Goal: Information Seeking & Learning: Check status

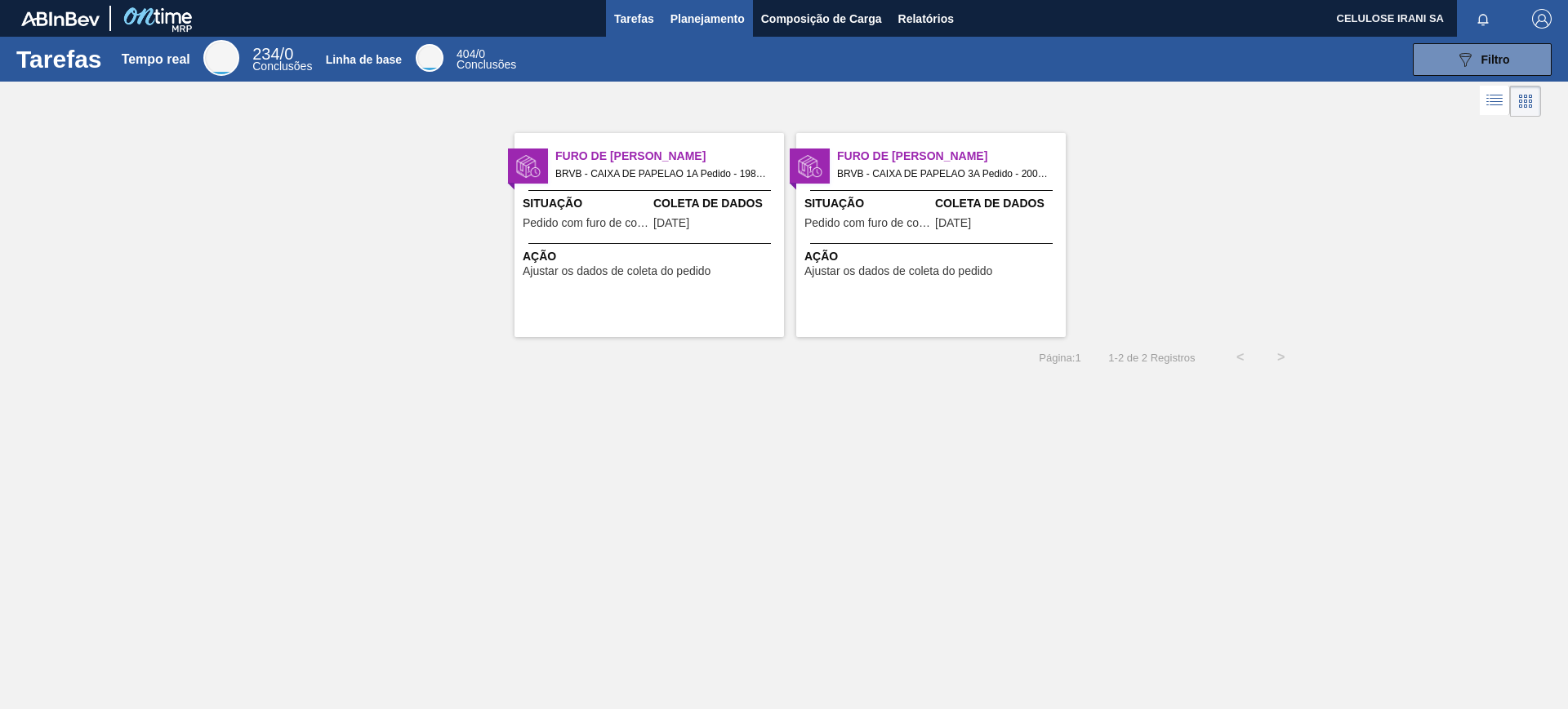
click at [678, 22] on font "Planejamento" at bounding box center [708, 19] width 74 height 13
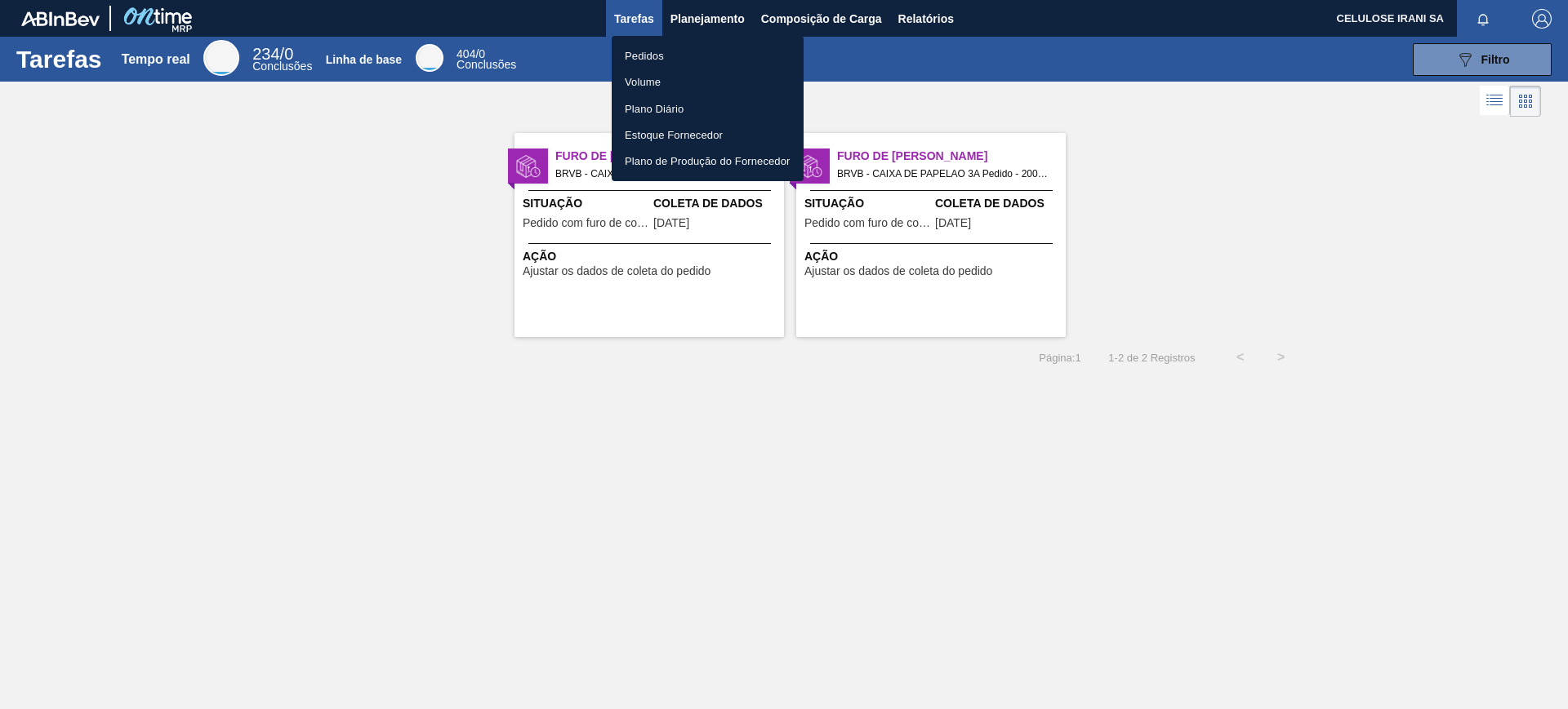
click at [674, 43] on li "Pedidos" at bounding box center [708, 56] width 192 height 26
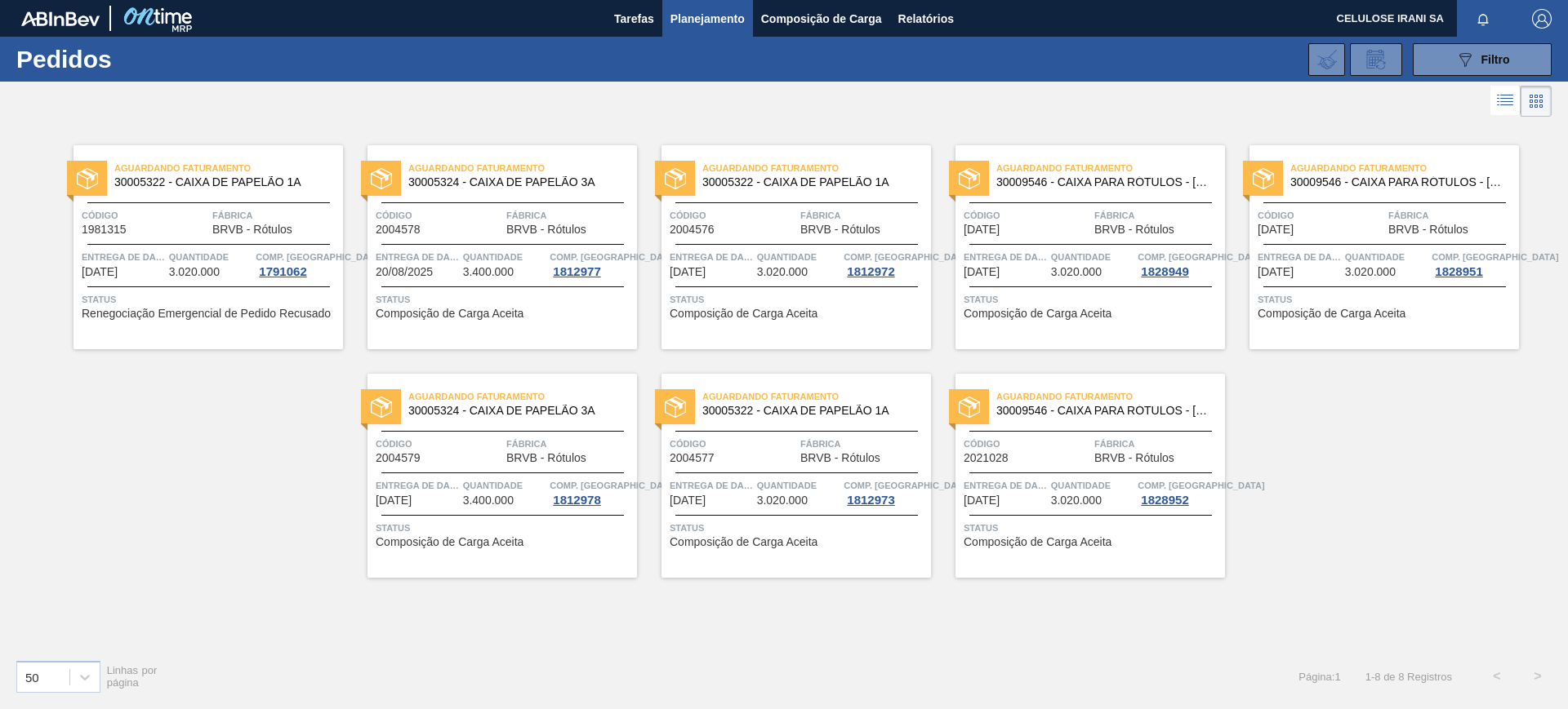
click at [179, 216] on span "Código" at bounding box center [145, 216] width 126 height 17
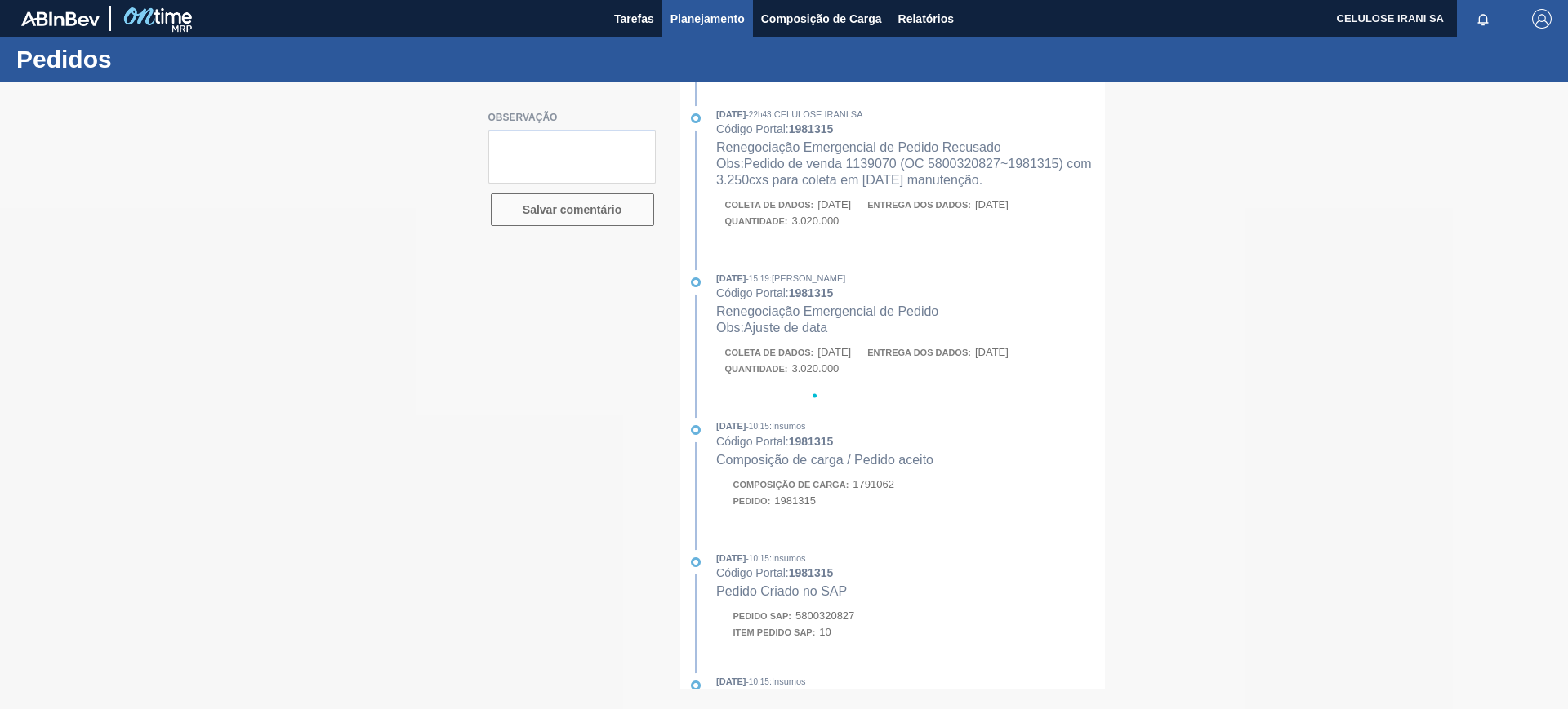
type textarea "Pedido de venda 1139070 (OC 5800320827~1981315) com 3.250cxs para coleta em [DA…"
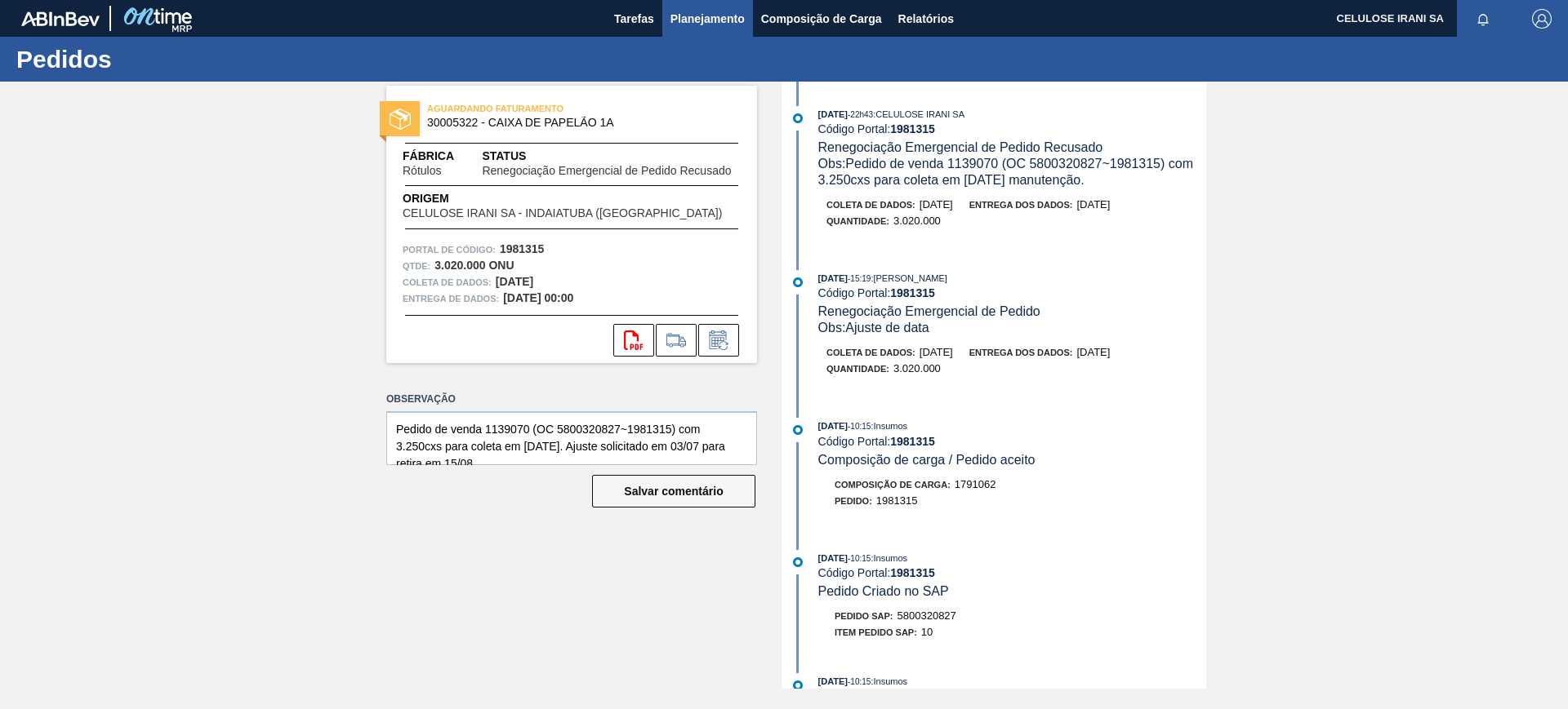
click at [699, 17] on font "Planejamento" at bounding box center [708, 19] width 74 height 13
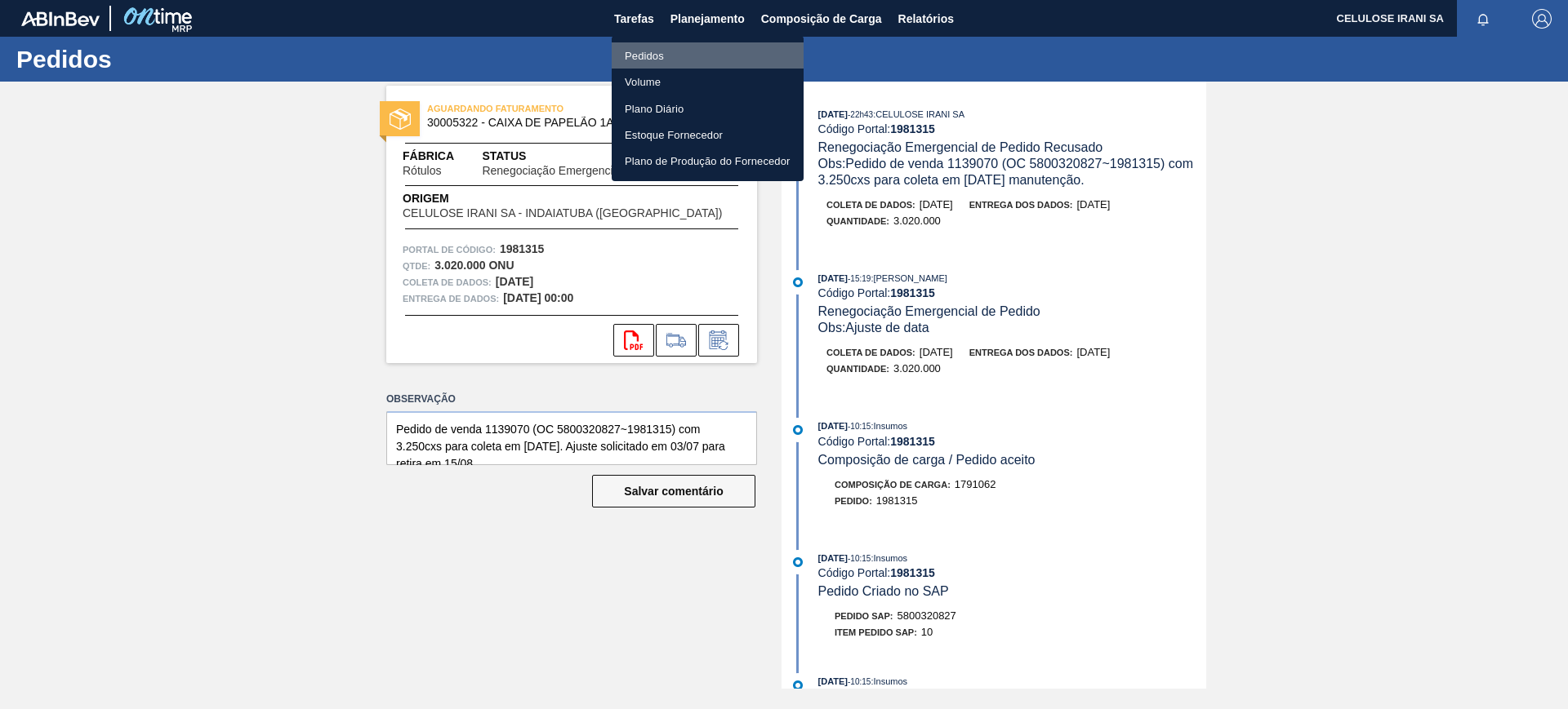
click at [681, 43] on li "Pedidos" at bounding box center [708, 56] width 192 height 26
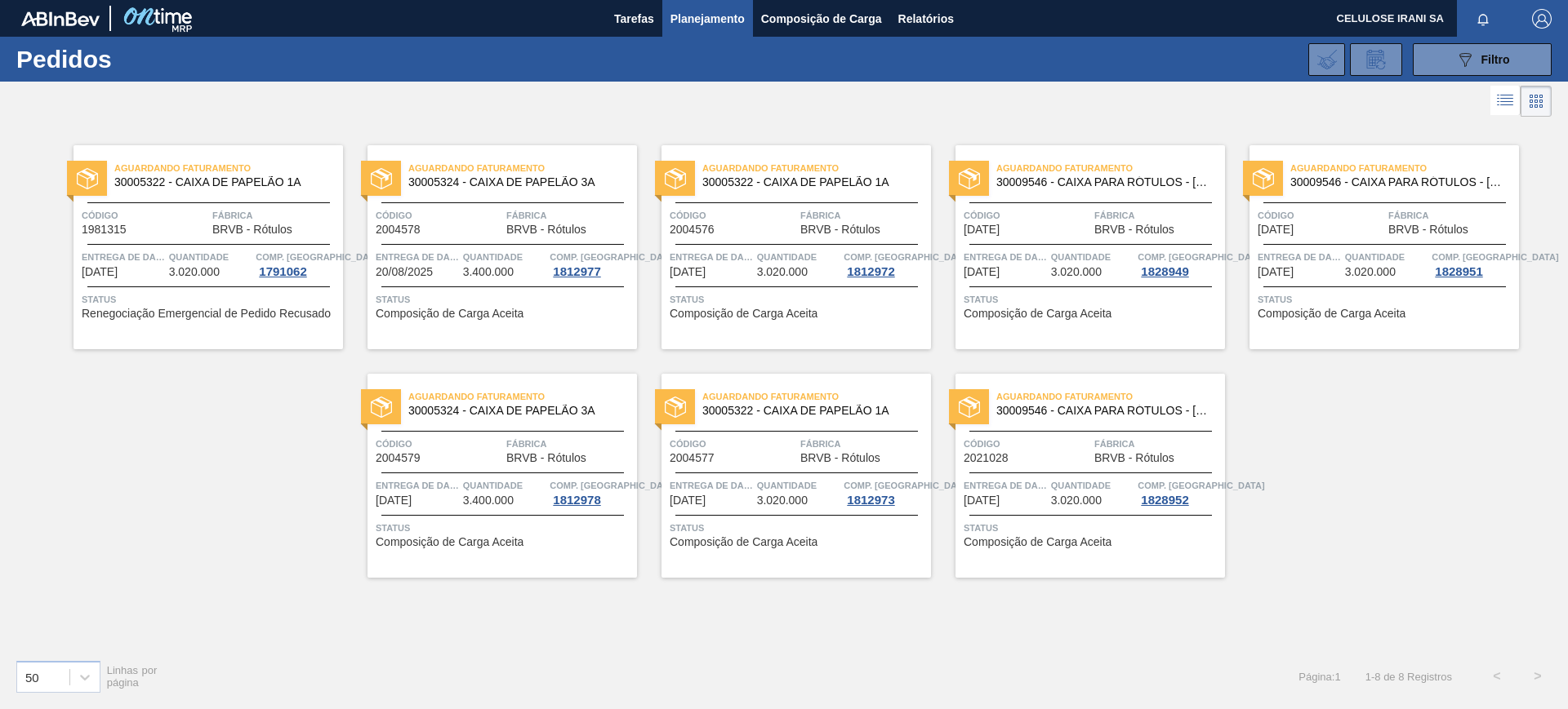
click at [465, 249] on span "Quantidade" at bounding box center [504, 258] width 83 height 17
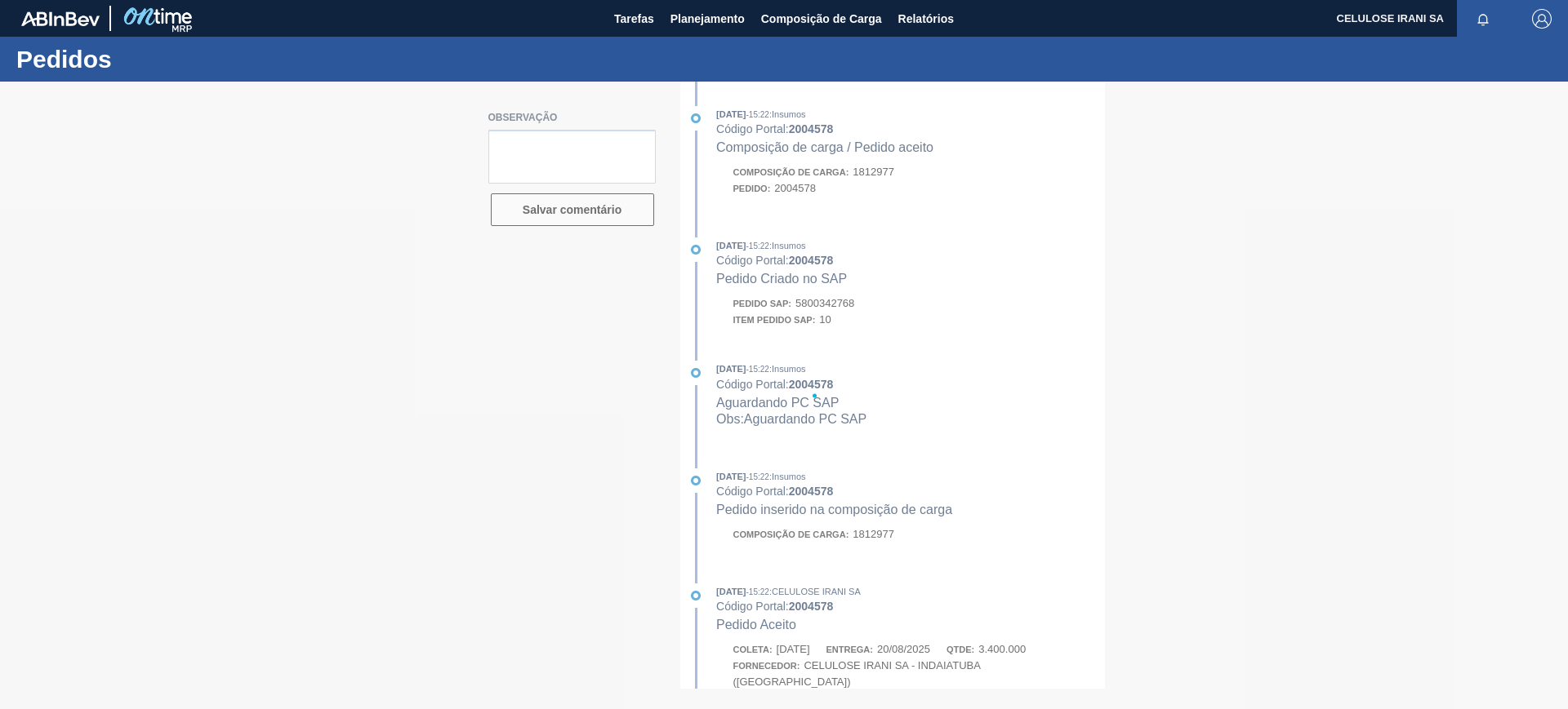
type textarea "Pedido de venda 1148658 (OC 5800342768~2004578) com 3.400cxs para coleta em [DA…"
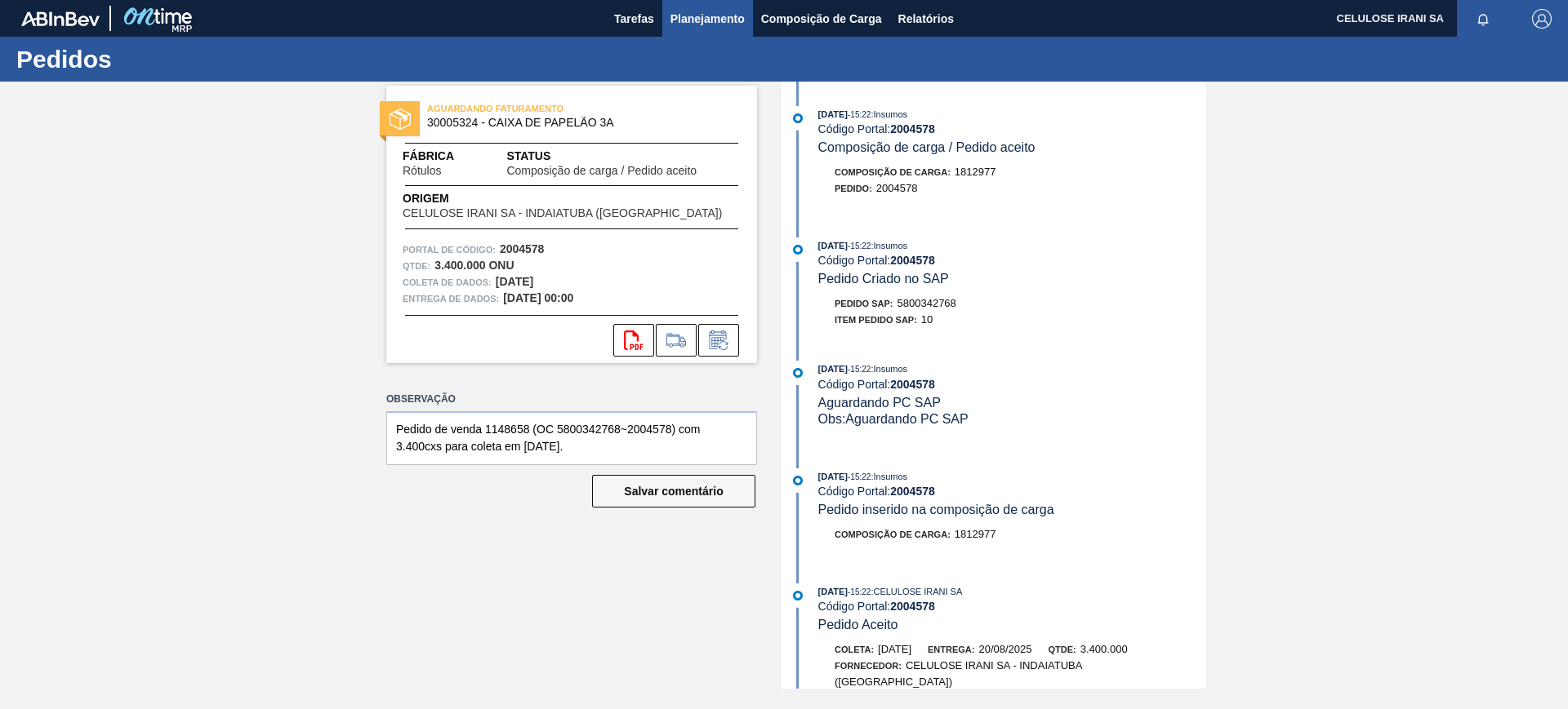
click at [715, 14] on font "Planejamento" at bounding box center [708, 19] width 74 height 13
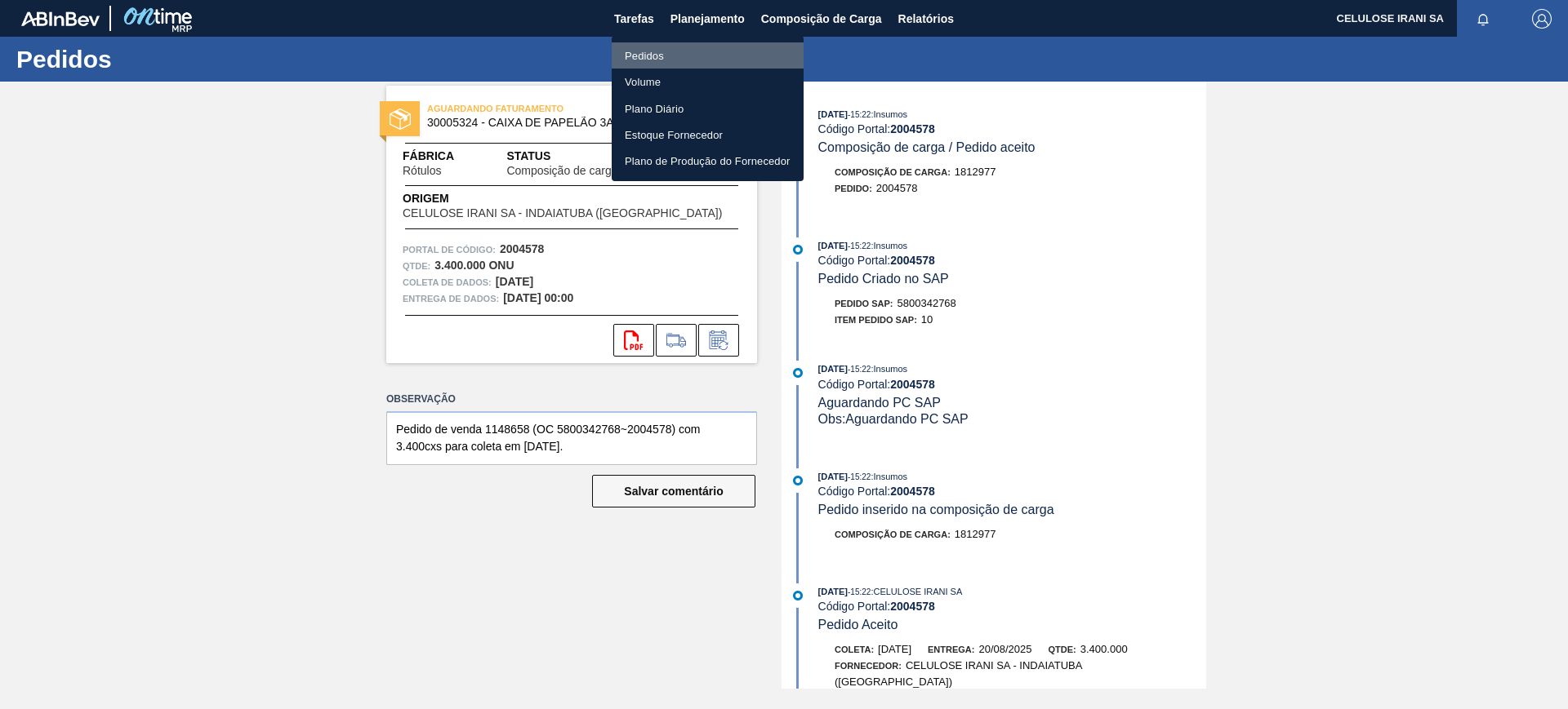
click at [676, 49] on li "Pedidos" at bounding box center [708, 56] width 192 height 26
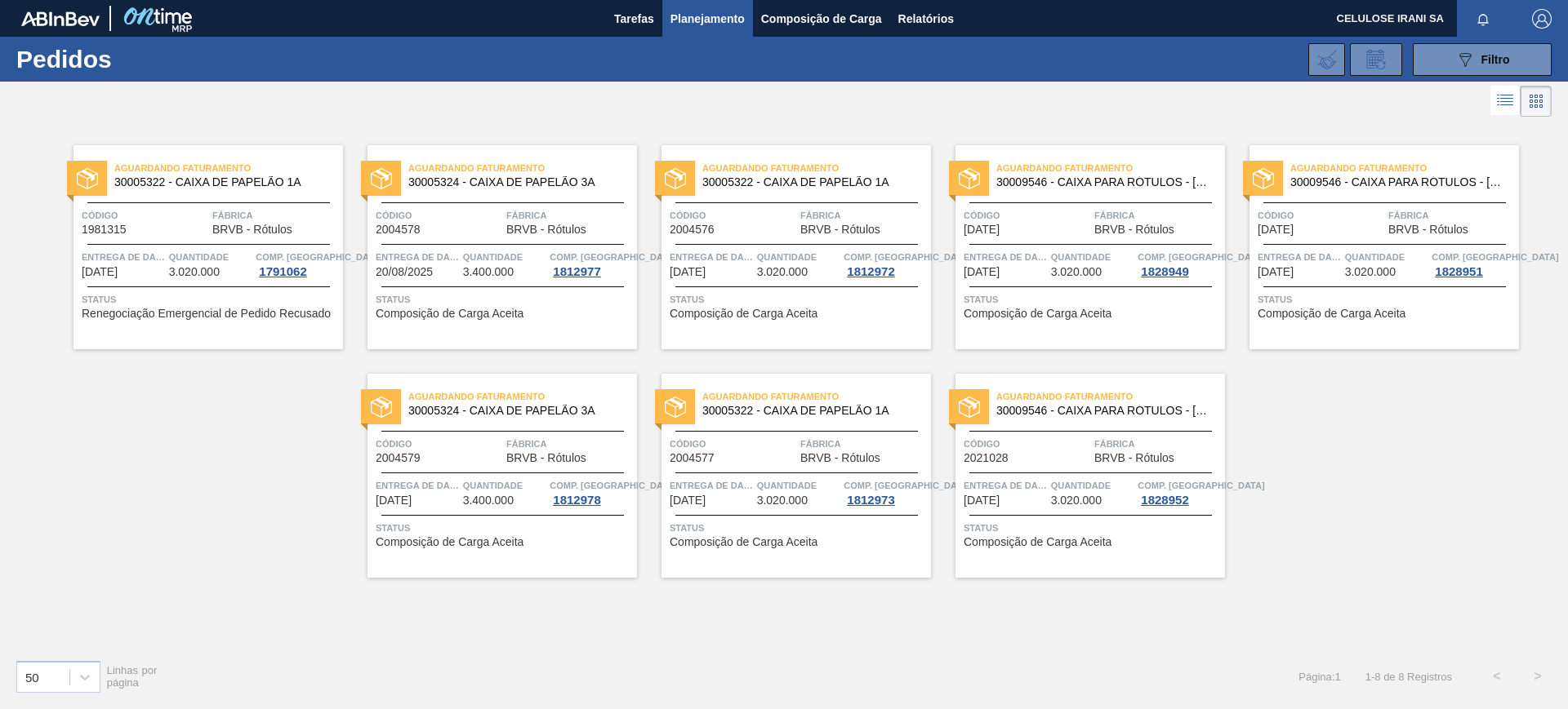
click at [740, 241] on div "Aguardando Faturamento 30005322 - CAIXA DE PAPELÃO 1A Código 2004576 Fábrica BR…" at bounding box center [796, 247] width 270 height 204
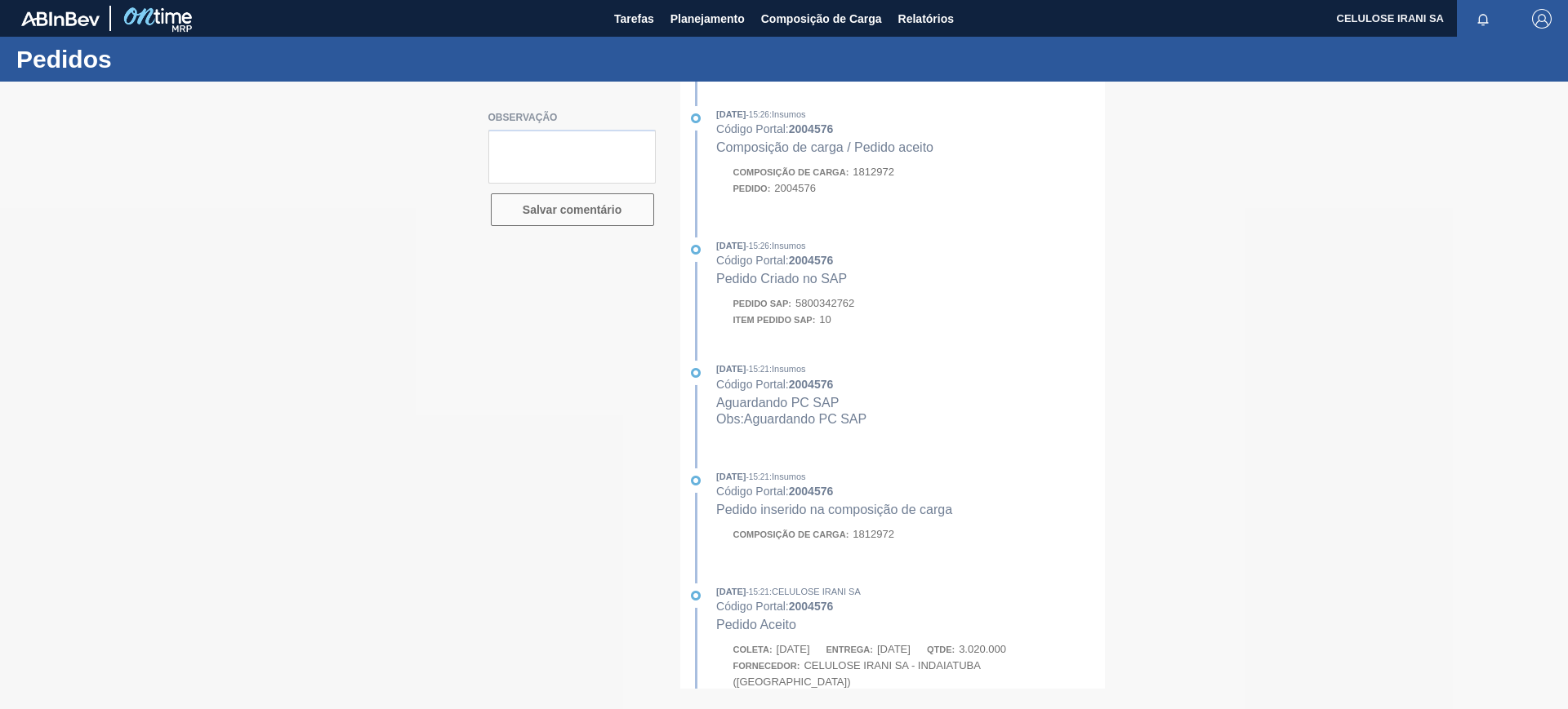
type textarea "Pedido de venda 1148659 (OC 5800342762~2004576) com 3.250cxs para coleta em [DA…"
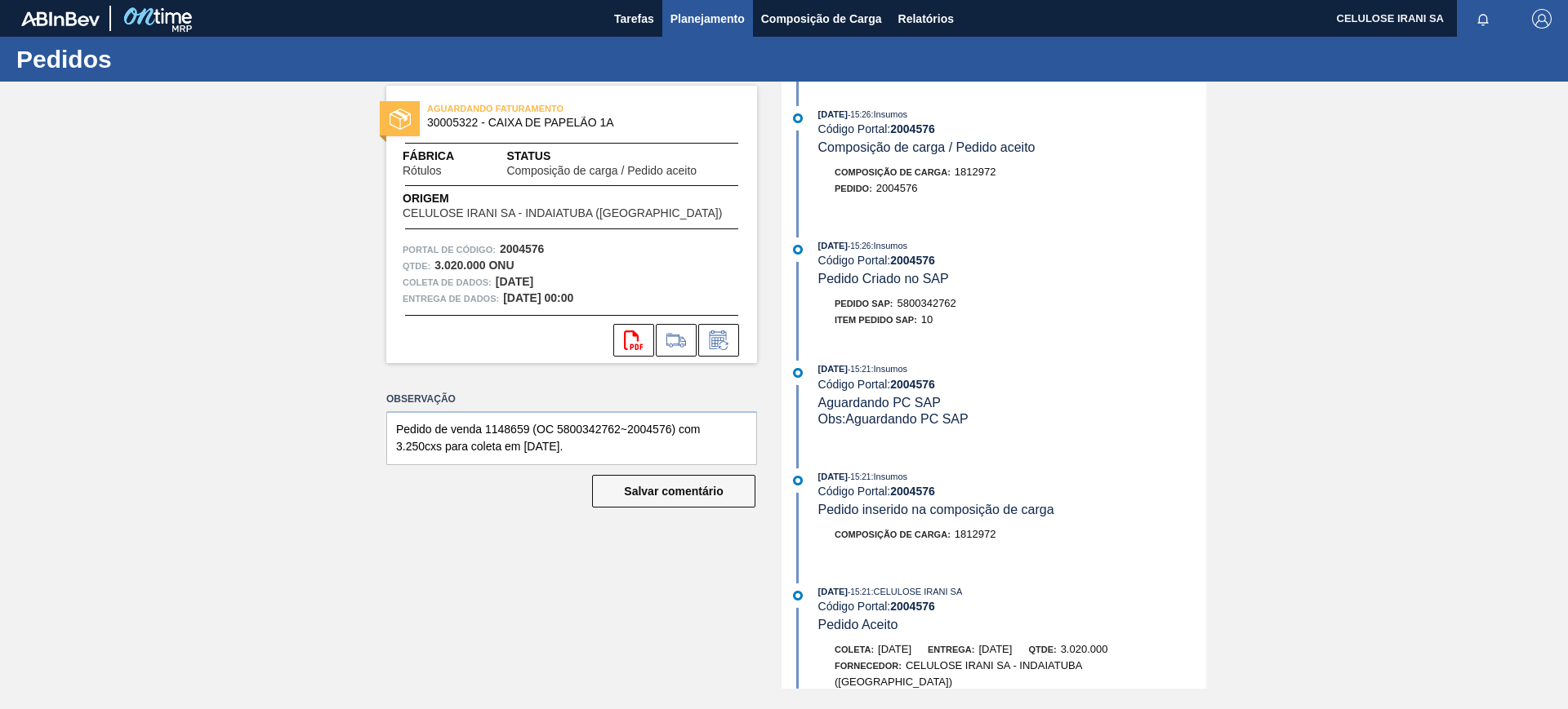
click at [701, 16] on font "Planejamento" at bounding box center [708, 19] width 74 height 13
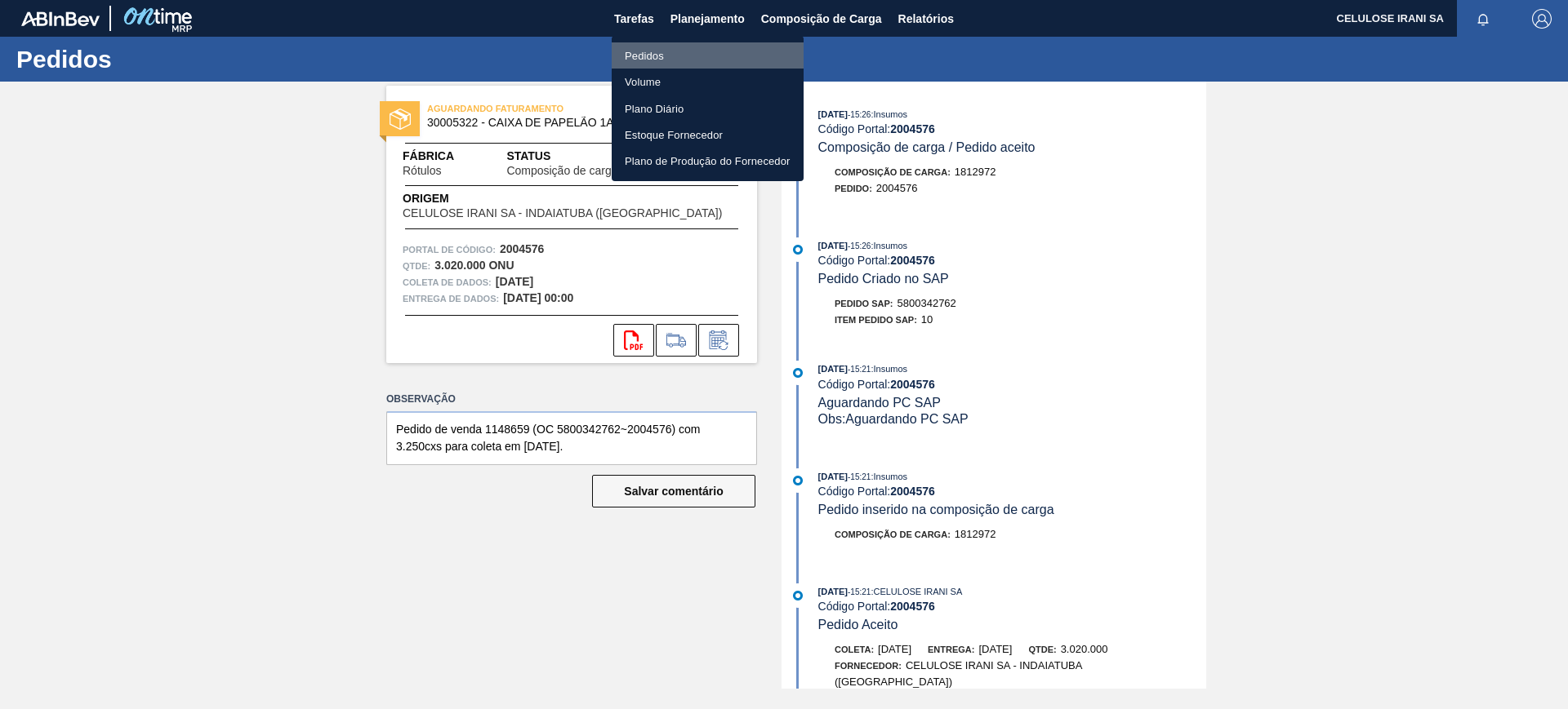
click at [636, 50] on font "Pedidos" at bounding box center [644, 56] width 39 height 12
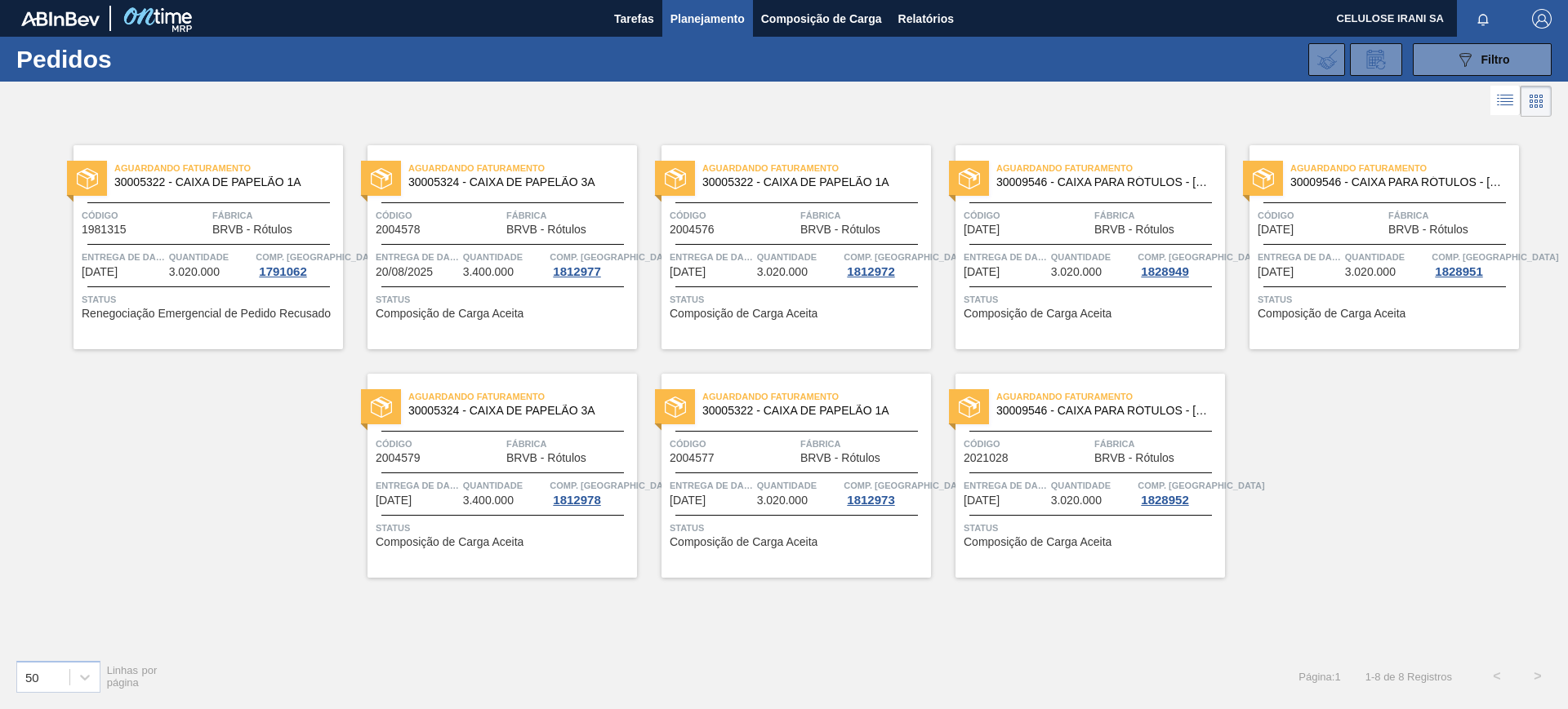
click at [1044, 225] on div "Código [DATE]" at bounding box center [1026, 222] width 126 height 29
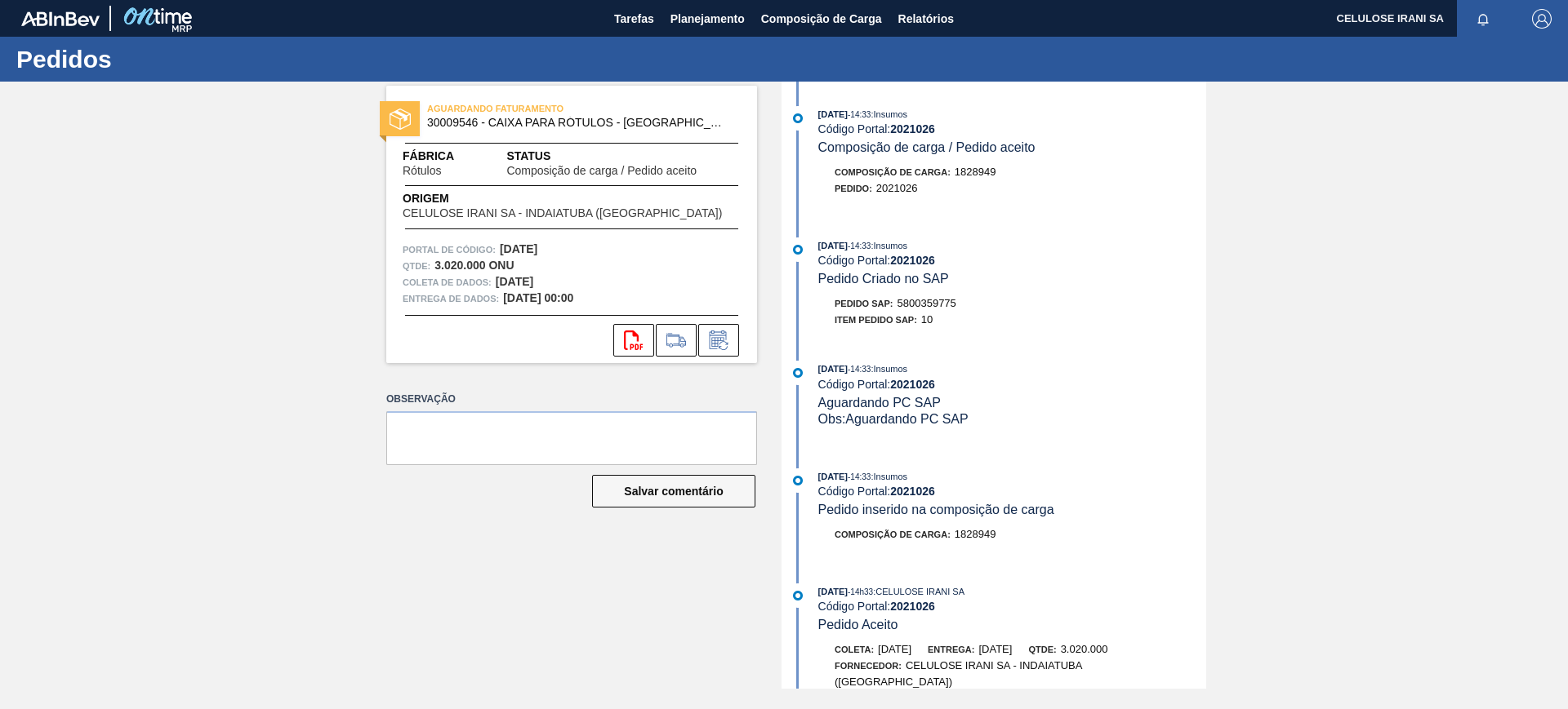
click at [914, 298] on font "5800359775" at bounding box center [926, 303] width 58 height 12
copy font "5800359775"
